Goal: Navigation & Orientation: Find specific page/section

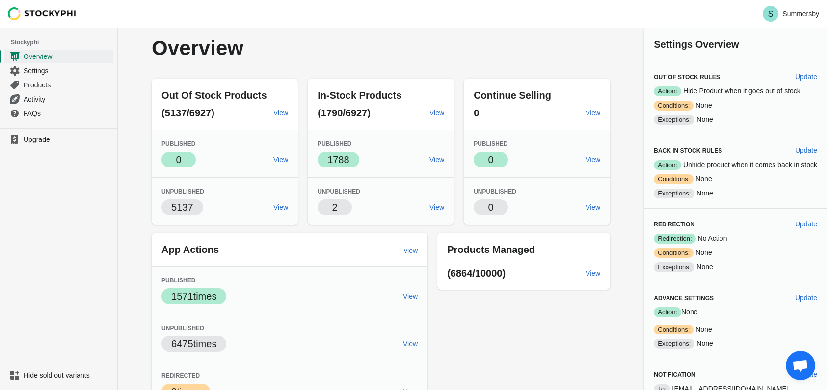
scroll to position [66, 0]
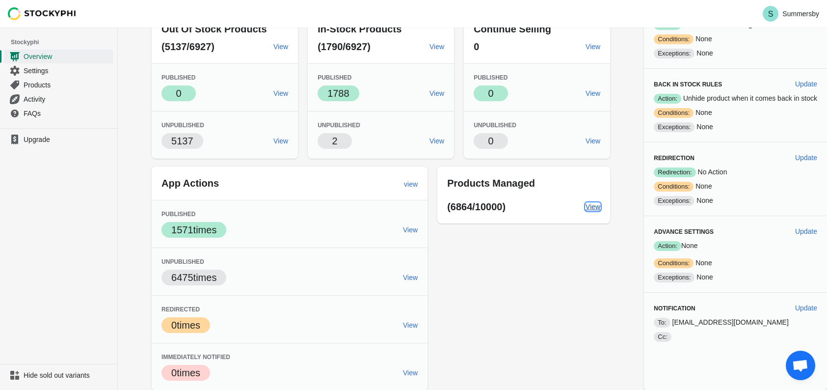
click at [593, 209] on span "View" at bounding box center [593, 207] width 15 height 8
